Goal: Transaction & Acquisition: Book appointment/travel/reservation

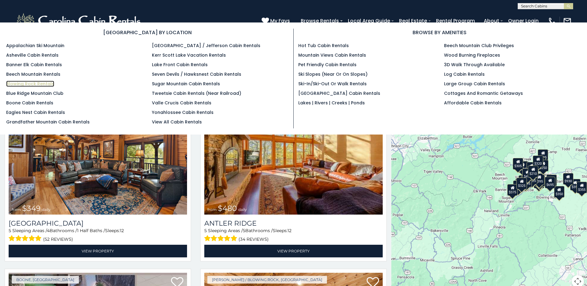
click at [42, 84] on link "Blowing Rock Rentals" at bounding box center [30, 84] width 48 height 6
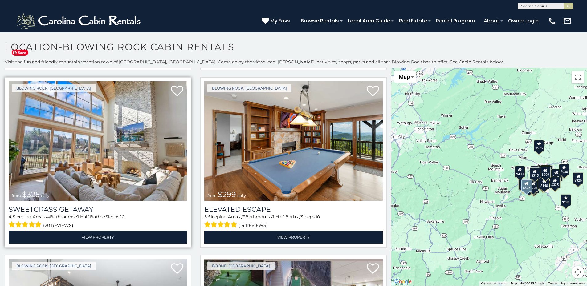
scroll to position [1418, 0]
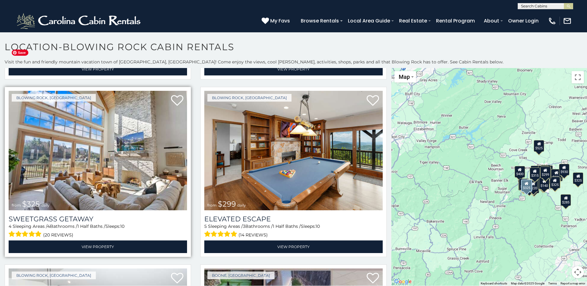
click at [124, 161] on img at bounding box center [98, 151] width 178 height 120
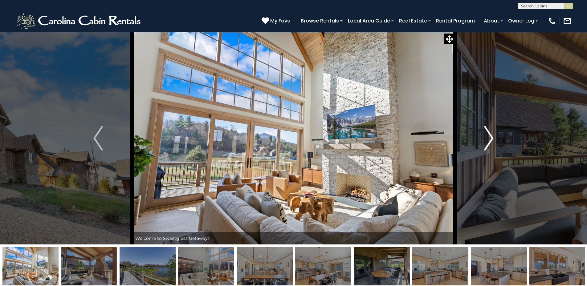
click at [489, 145] on img "Next" at bounding box center [488, 138] width 9 height 25
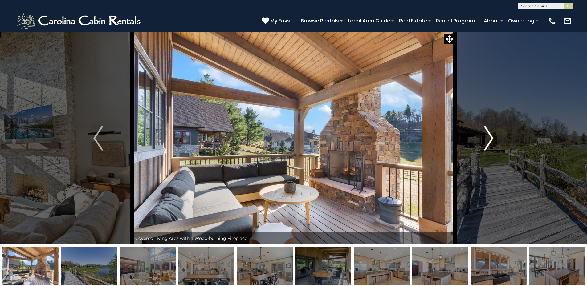
click at [489, 145] on img "Next" at bounding box center [488, 138] width 9 height 25
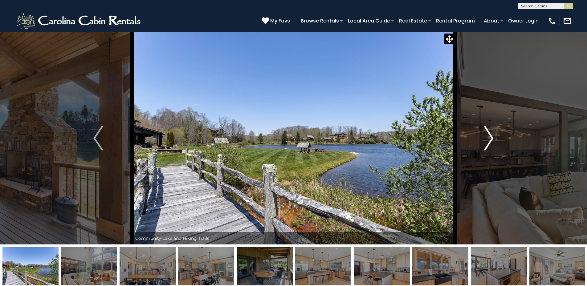
click at [489, 145] on img "Next" at bounding box center [488, 138] width 9 height 25
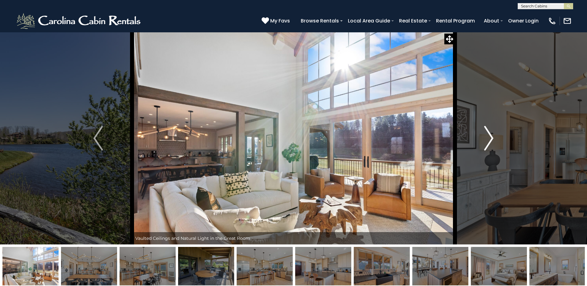
click at [489, 145] on img "Next" at bounding box center [488, 138] width 9 height 25
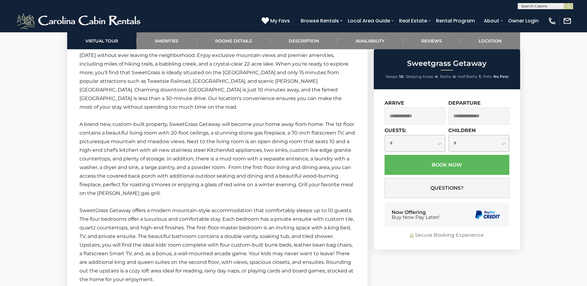
scroll to position [709, 0]
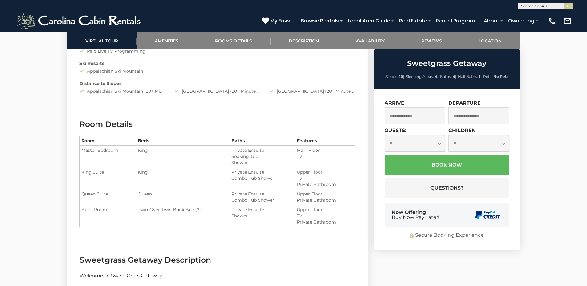
click at [397, 117] on input "text" at bounding box center [415, 116] width 61 height 17
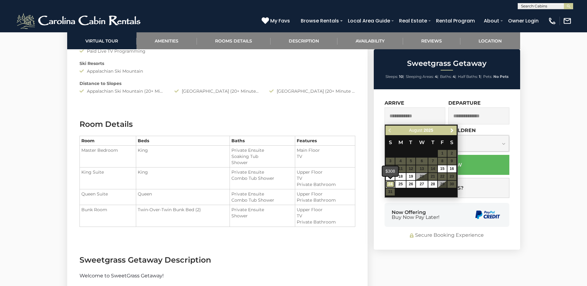
click at [392, 184] on link "24" at bounding box center [390, 184] width 9 height 7
type input "**********"
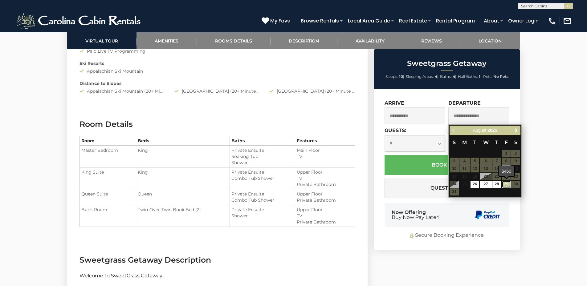
click at [506, 184] on link "29" at bounding box center [506, 184] width 9 height 7
type input "**********"
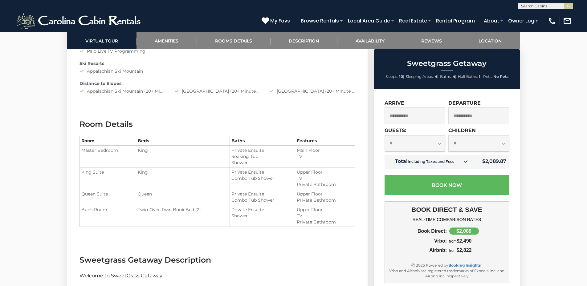
drag, startPoint x: 405, startPoint y: 205, endPoint x: 492, endPoint y: 248, distance: 96.9
click at [492, 248] on div "BOOK DIRECT & SAVE REAL-TIME COMPARISON RATES Book Direct: $2,089 Vrbo: from $2…" at bounding box center [447, 243] width 125 height 82
drag, startPoint x: 492, startPoint y: 248, endPoint x: 478, endPoint y: 243, distance: 14.9
click at [478, 243] on div "from $2,490" at bounding box center [476, 242] width 58 height 6
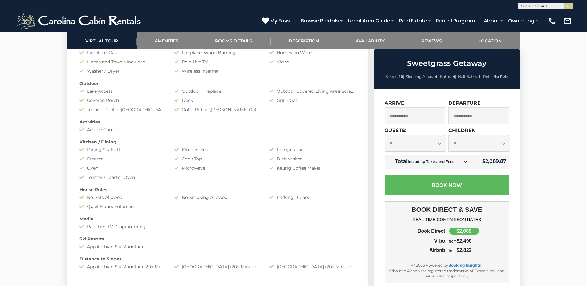
scroll to position [431, 0]
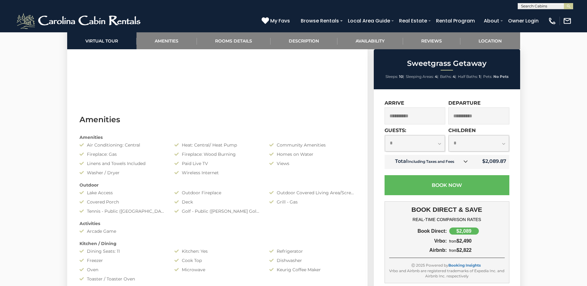
click at [468, 162] on icon at bounding box center [465, 161] width 4 height 4
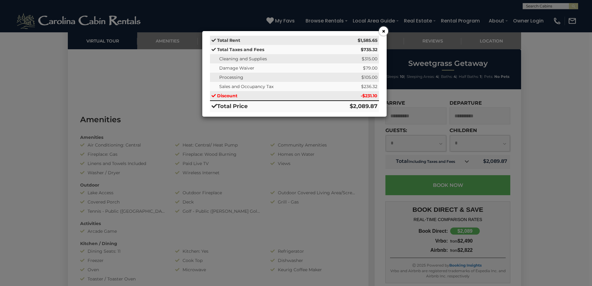
click at [382, 29] on button "×" at bounding box center [383, 31] width 9 height 9
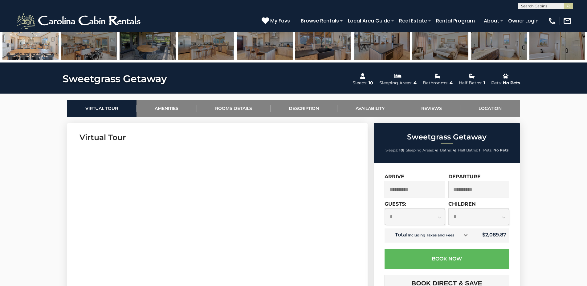
scroll to position [216, 0]
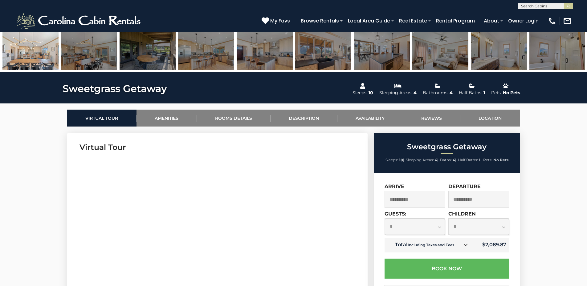
click at [467, 245] on icon at bounding box center [465, 245] width 4 height 4
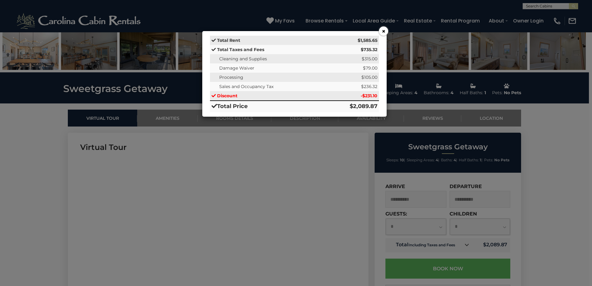
click at [348, 152] on div "× Total Rent $1,585.65 Total Taxes and Fees $735.32 Cleaning and Supplies $315.…" at bounding box center [296, 143] width 592 height 286
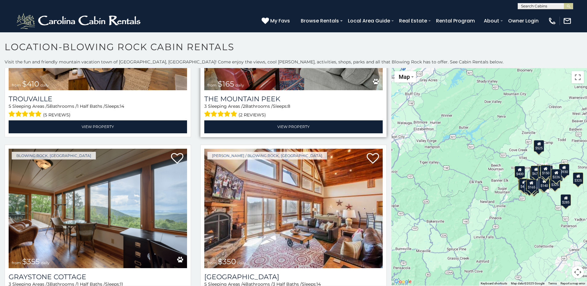
scroll to position [2250, 0]
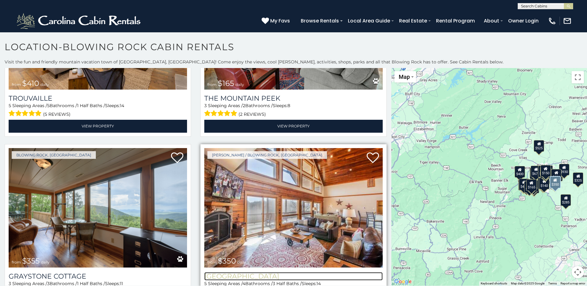
click at [232, 272] on h3 "Blackberry Ridge" at bounding box center [293, 276] width 178 height 8
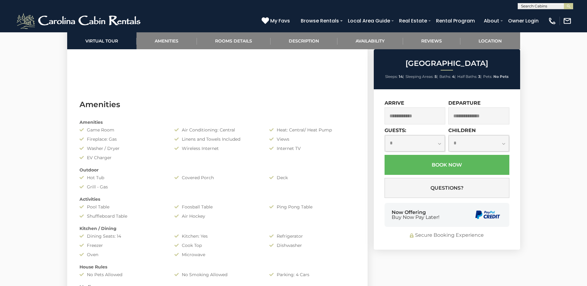
scroll to position [431, 0]
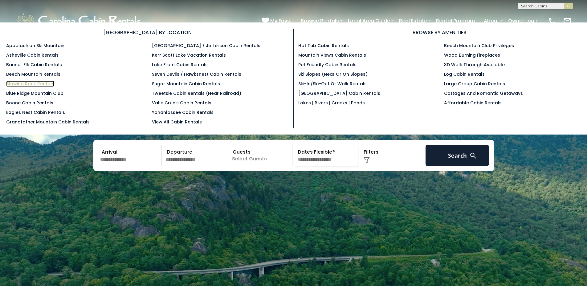
click at [23, 85] on link "Blowing Rock Rentals" at bounding box center [30, 84] width 48 height 6
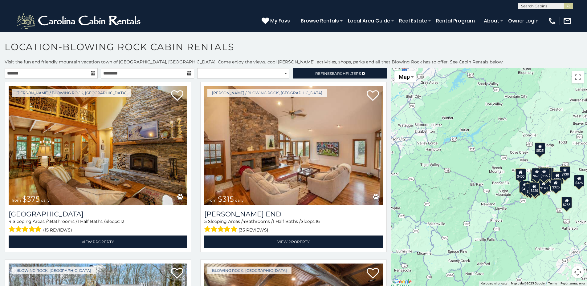
drag, startPoint x: 492, startPoint y: 172, endPoint x: 493, endPoint y: 176, distance: 4.2
click at [493, 176] on div "$375 $315 $380 $695 $299 $125 $275 $140 $325 $315 $375 $285 $675 $140 $250 $930…" at bounding box center [489, 177] width 196 height 218
click at [505, 178] on div "$375 $315 $380 $695 $299 $125 $275 $140 $325 $315 $375 $285 $675 $140 $250 $930…" at bounding box center [489, 177] width 196 height 218
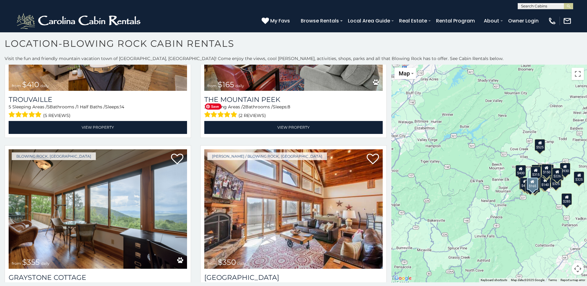
scroll to position [2250, 0]
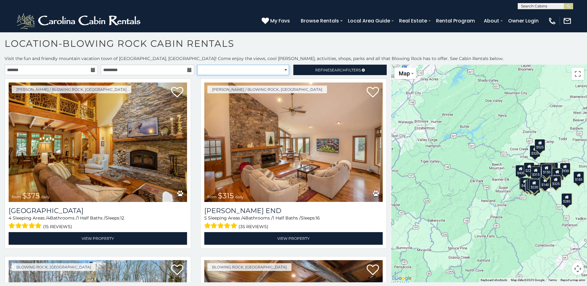
click at [208, 71] on select "**********" at bounding box center [243, 70] width 92 height 10
click at [209, 71] on select "**********" at bounding box center [243, 70] width 92 height 10
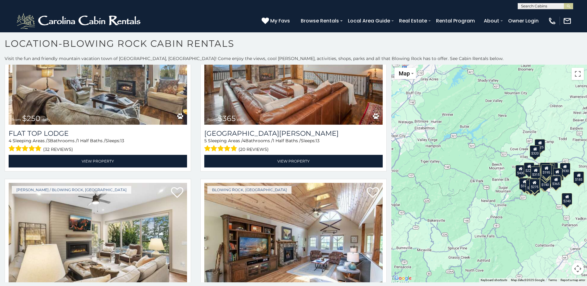
click at [492, 199] on div "$375 $315 $380 $695 $299 $125 $275 $140 $325 $315 $375 $285 $675 $140 $250 $930…" at bounding box center [489, 174] width 196 height 218
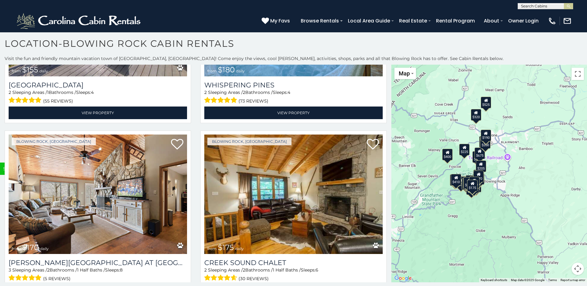
drag, startPoint x: 533, startPoint y: 202, endPoint x: 430, endPoint y: 207, distance: 102.8
click at [430, 207] on div "$375 $315 $375 $675 $325 $525 $400 $345 $410 $165 $355 $220 $320 $225 $195 $275…" at bounding box center [489, 174] width 196 height 218
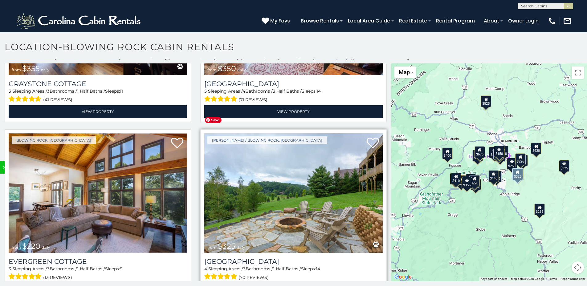
scroll to position [6, 0]
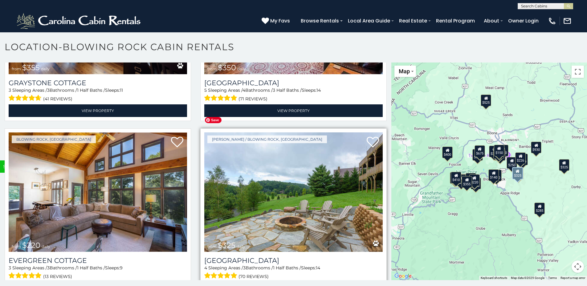
click at [282, 181] on img at bounding box center [293, 193] width 178 height 120
